Goal: Transaction & Acquisition: Purchase product/service

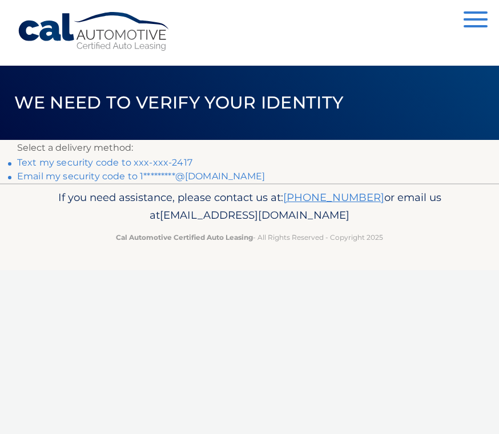
click at [54, 162] on link "Text my security code to xxx-xxx-2417" at bounding box center [104, 162] width 175 height 11
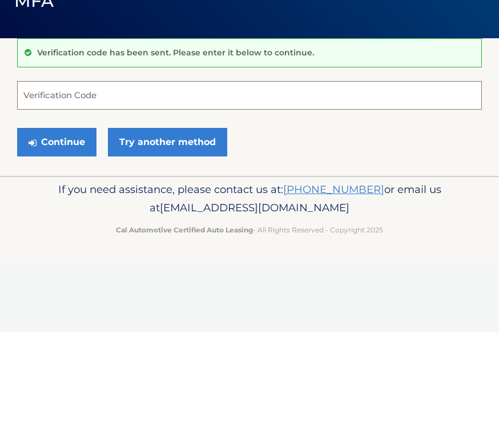
click at [51, 183] on input "Verification Code" at bounding box center [249, 197] width 465 height 29
type input "534868"
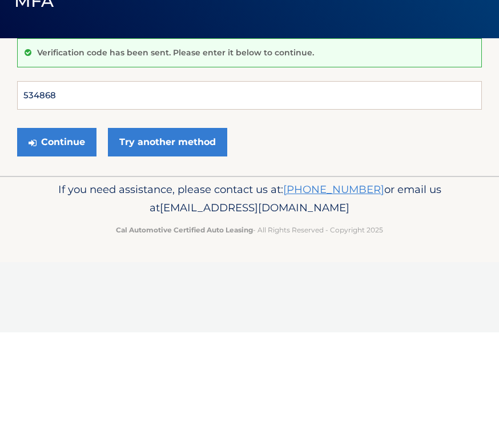
click at [57, 230] on button "Continue" at bounding box center [56, 244] width 79 height 29
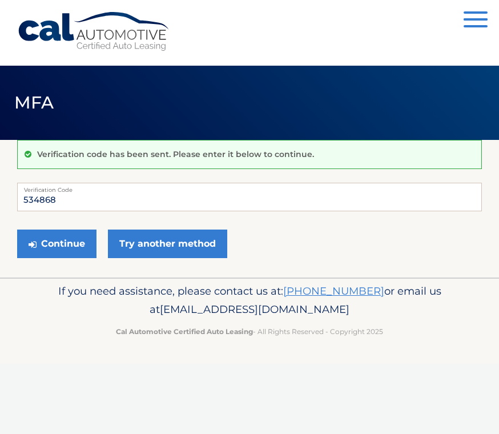
click at [62, 248] on button "Continue" at bounding box center [56, 244] width 79 height 29
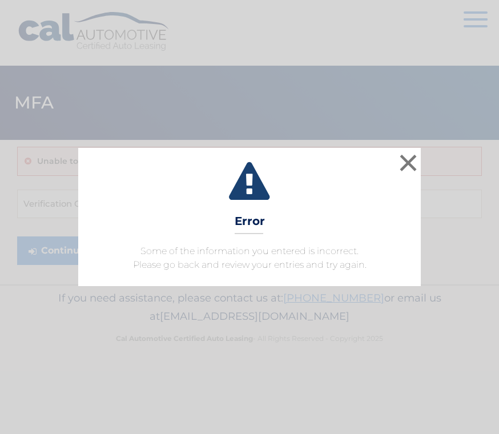
click at [407, 166] on button "×" at bounding box center [408, 162] width 23 height 23
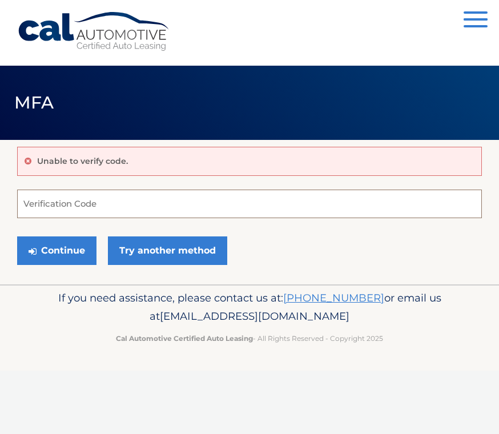
click at [54, 211] on input "Verification Code" at bounding box center [249, 204] width 465 height 29
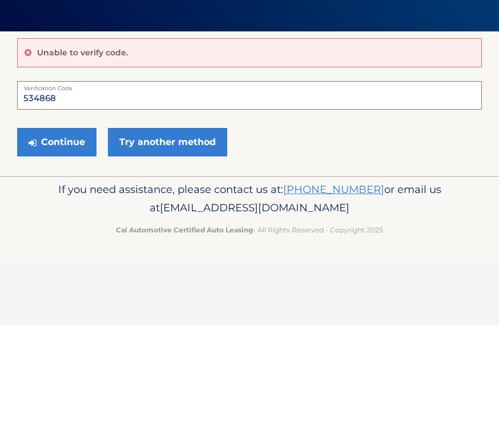
type input "534868"
click at [55, 236] on button "Continue" at bounding box center [56, 250] width 79 height 29
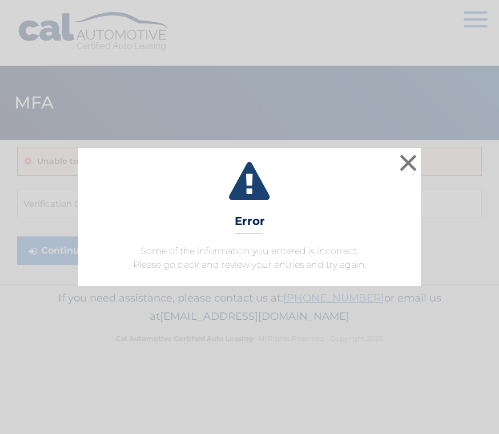
click at [405, 168] on button "×" at bounding box center [408, 162] width 23 height 23
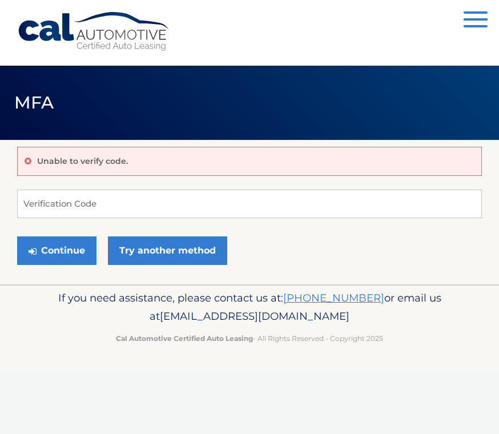
click at [151, 251] on link "Try another method" at bounding box center [167, 250] width 119 height 29
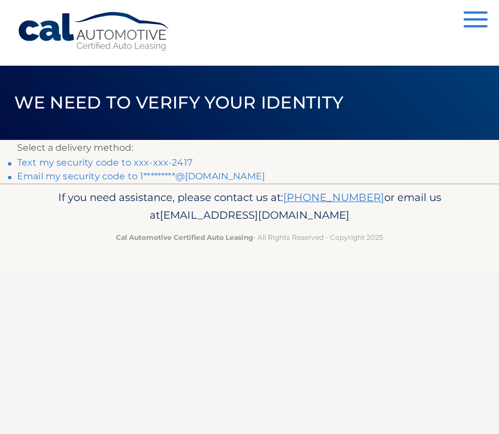
click at [59, 167] on link "Text my security code to xxx-xxx-2417" at bounding box center [104, 162] width 175 height 11
click at [61, 179] on link "Email my security code to 1*********@gmail.com" at bounding box center [141, 176] width 248 height 11
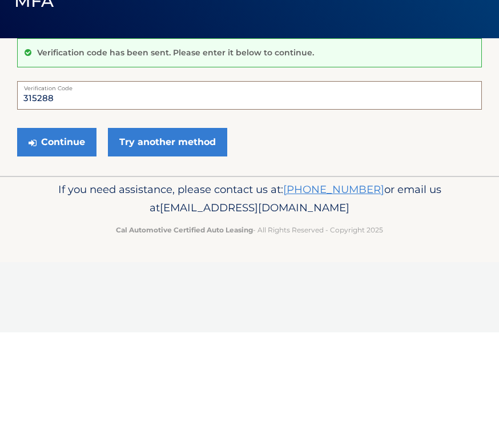
type input "315288"
click at [62, 230] on button "Continue" at bounding box center [56, 244] width 79 height 29
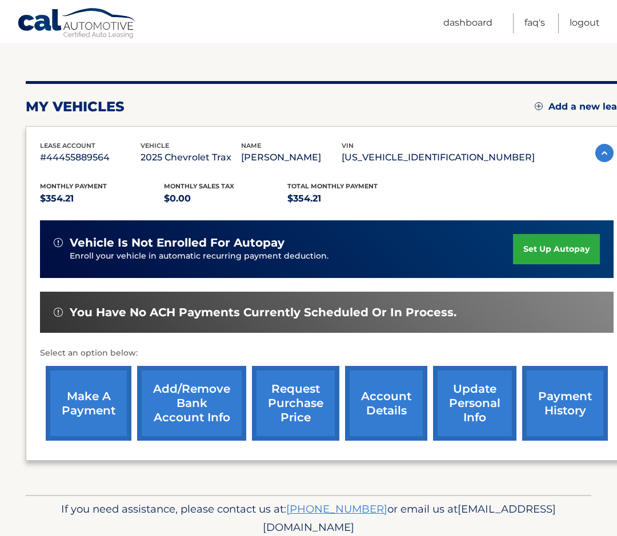
scroll to position [124, 0]
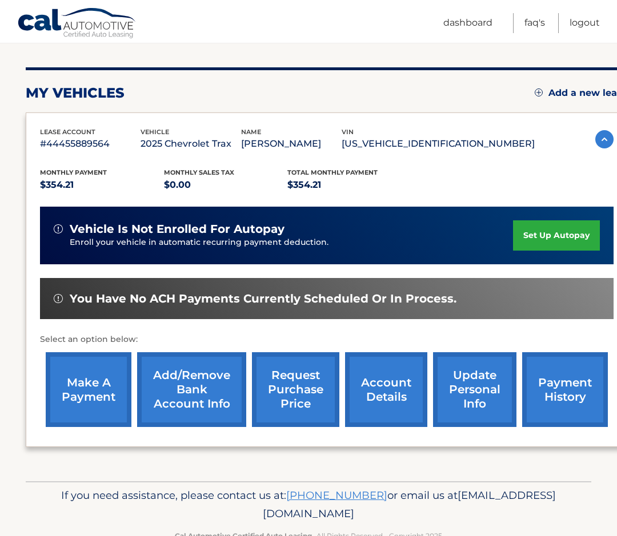
click at [78, 409] on link "make a payment" at bounding box center [89, 389] width 86 height 75
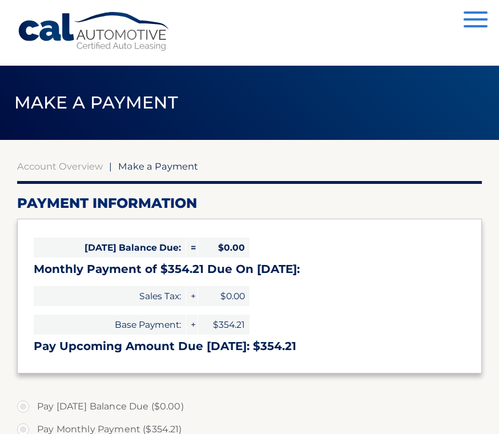
select select "NGNiYTZkMGUtNGJhOC00MWU5LWIwNGYtYTlkNThlN2MyMDM2"
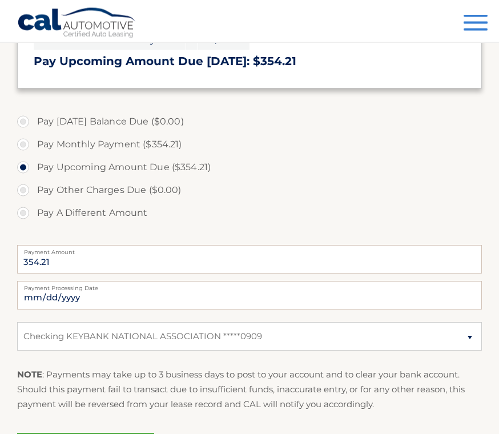
scroll to position [283, 0]
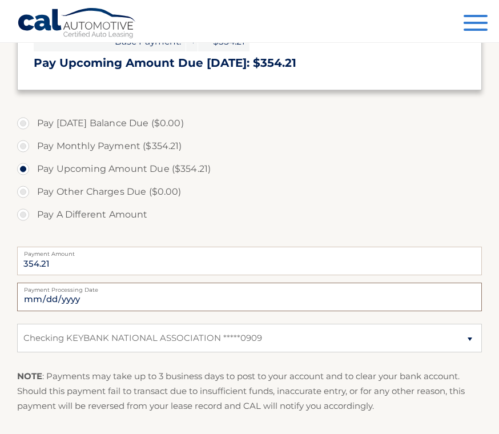
click at [57, 301] on input "2025-10-13" at bounding box center [249, 297] width 465 height 29
type input "2025-10-23"
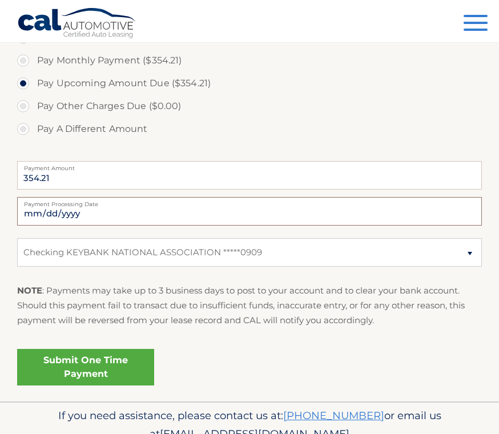
scroll to position [369, 0]
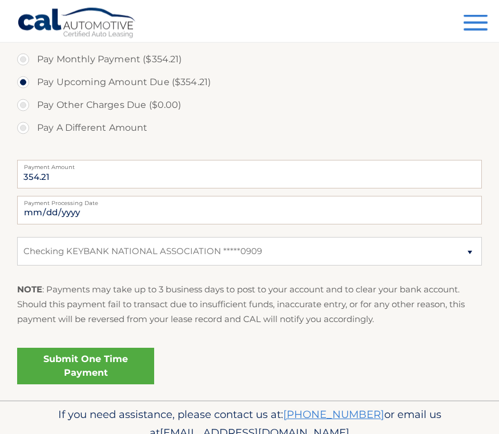
click at [107, 369] on link "Submit One Time Payment" at bounding box center [85, 366] width 137 height 37
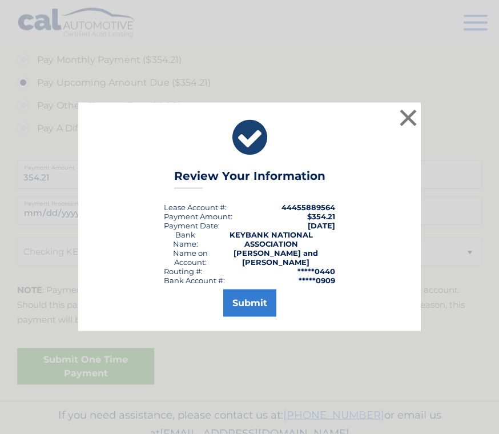
scroll to position [370, 0]
click at [248, 311] on button "Submit" at bounding box center [249, 302] width 53 height 27
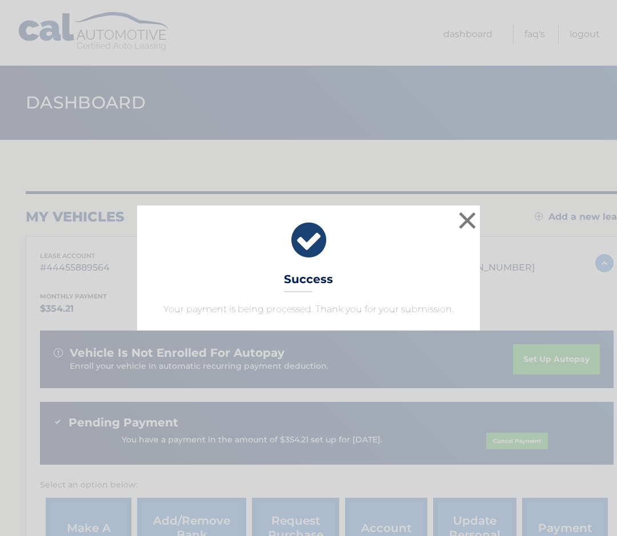
click at [473, 226] on button "×" at bounding box center [467, 220] width 23 height 23
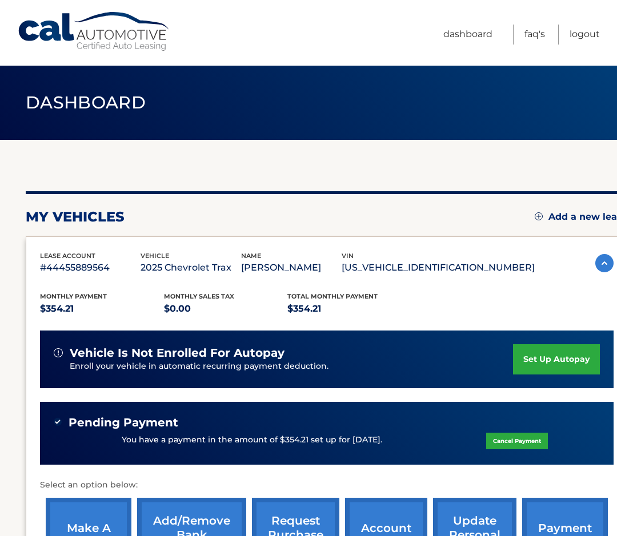
click at [587, 32] on link "Logout" at bounding box center [584, 35] width 30 height 20
